Goal: Task Accomplishment & Management: Use online tool/utility

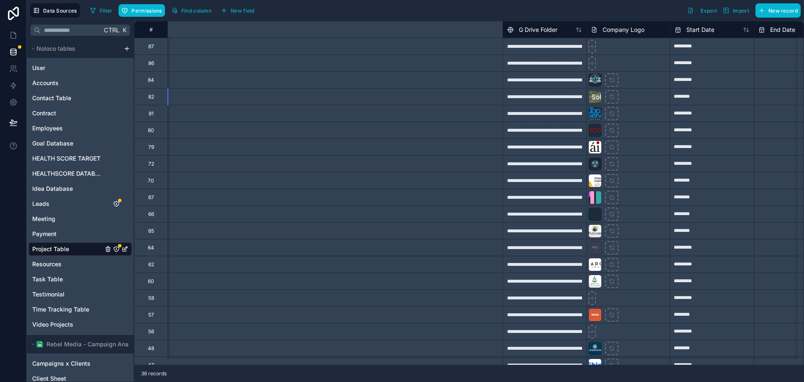
scroll to position [0, 454]
